Goal: Navigation & Orientation: Find specific page/section

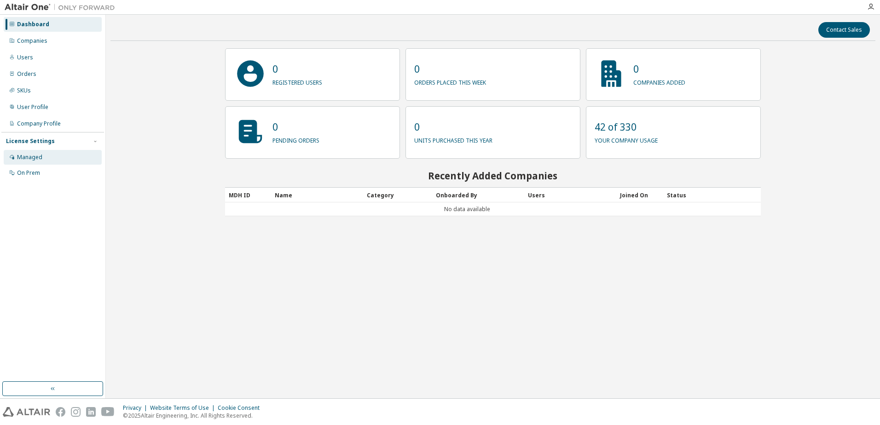
click at [58, 161] on div "Managed" at bounding box center [53, 157] width 98 height 15
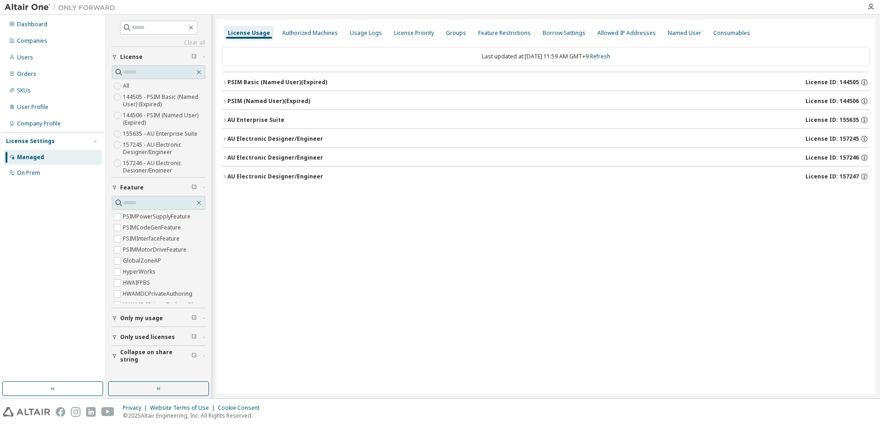
click at [226, 84] on icon "button" at bounding box center [225, 83] width 6 height 6
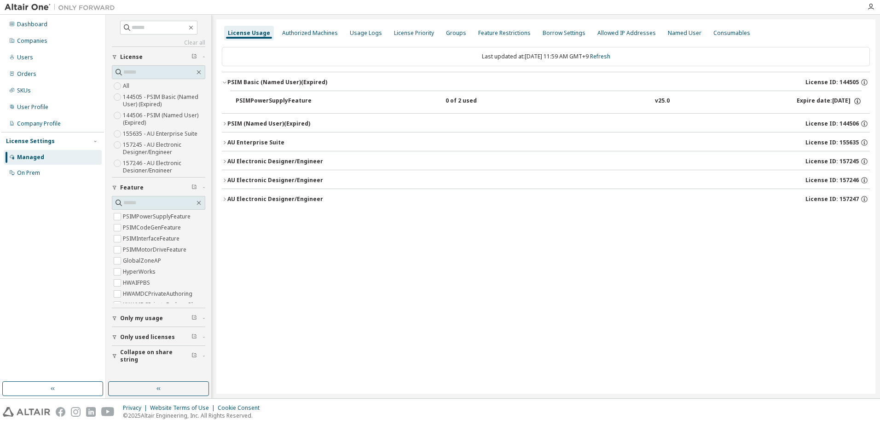
click at [226, 84] on icon "button" at bounding box center [225, 83] width 6 height 6
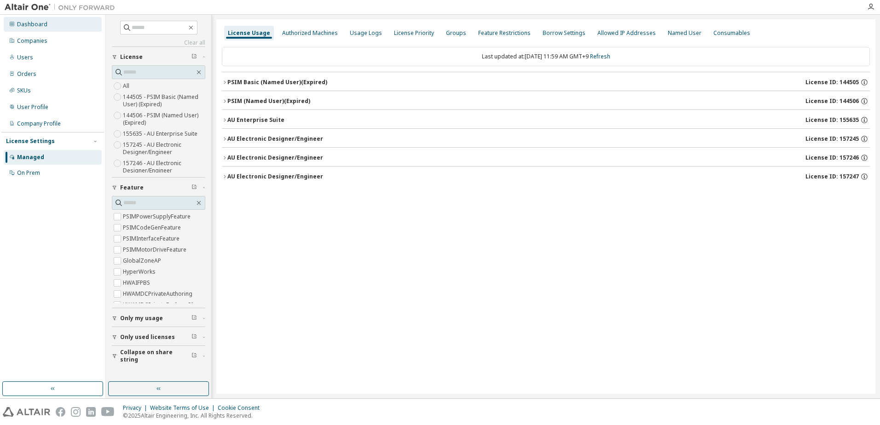
click at [23, 25] on div "Dashboard" at bounding box center [32, 24] width 30 height 7
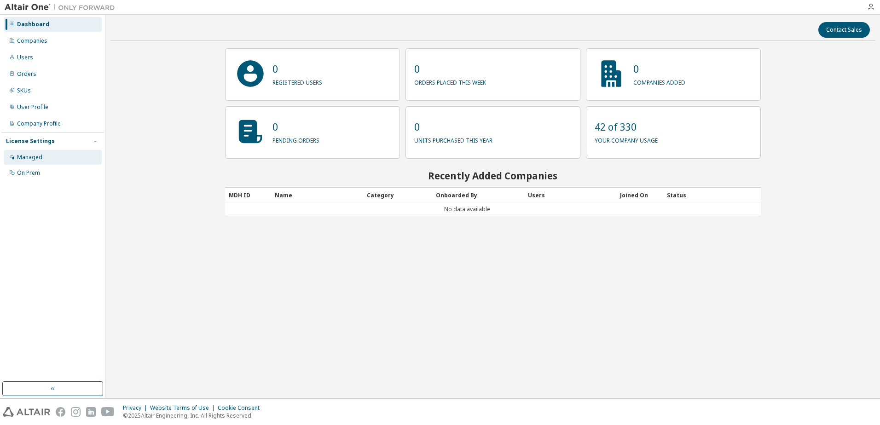
click at [75, 156] on div "Managed" at bounding box center [53, 157] width 98 height 15
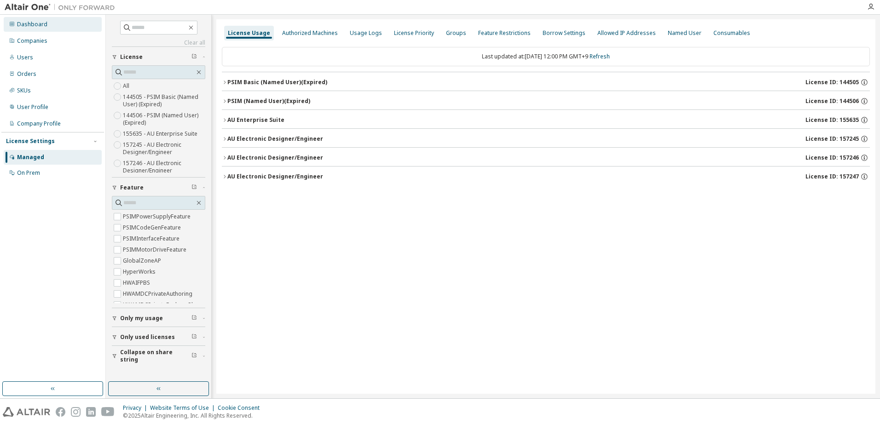
click at [53, 29] on div "Dashboard" at bounding box center [53, 24] width 98 height 15
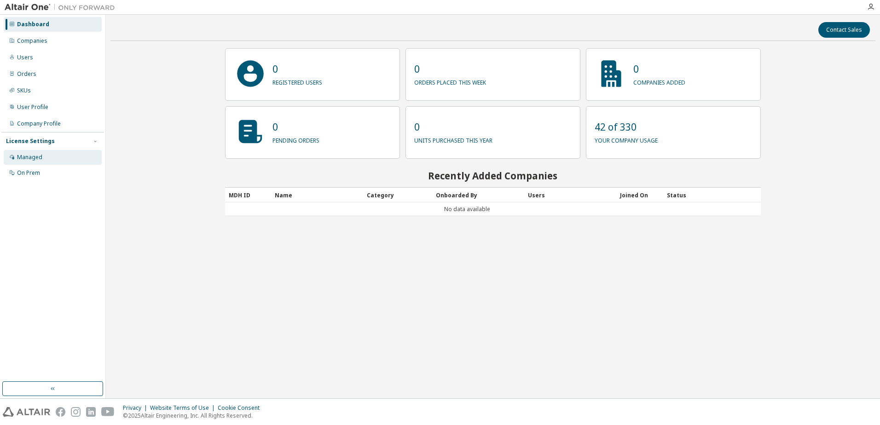
click at [46, 158] on div "Managed" at bounding box center [53, 157] width 98 height 15
